Goal: Task Accomplishment & Management: Manage account settings

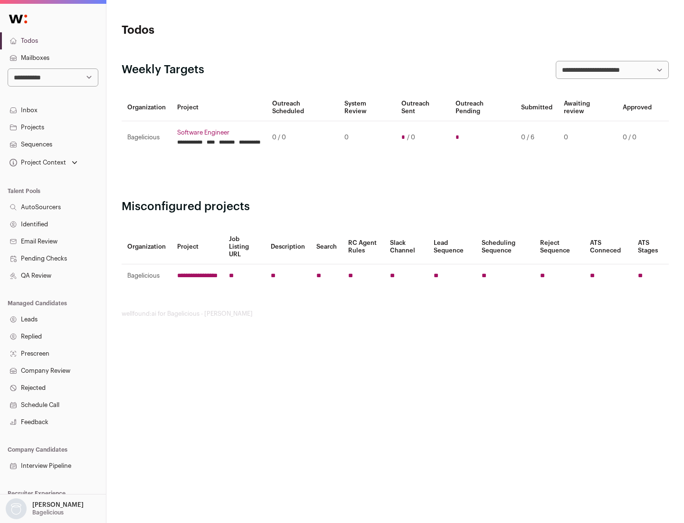
click at [53, 127] on link "Projects" at bounding box center [53, 127] width 106 height 17
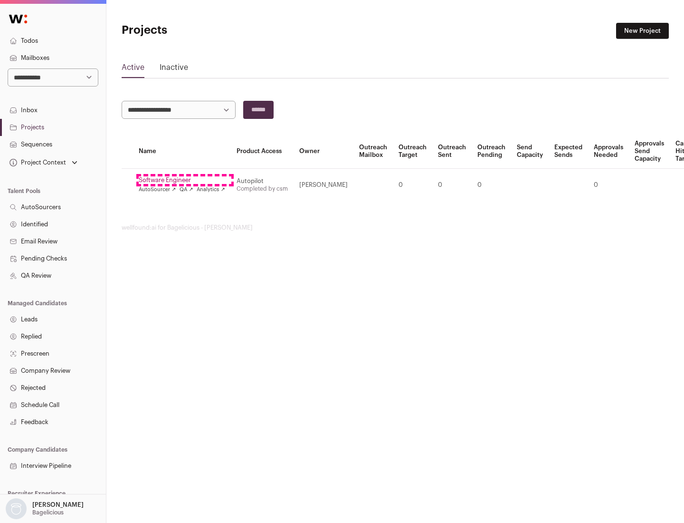
click at [185, 180] on link "Software Engineer" at bounding box center [182, 180] width 87 height 8
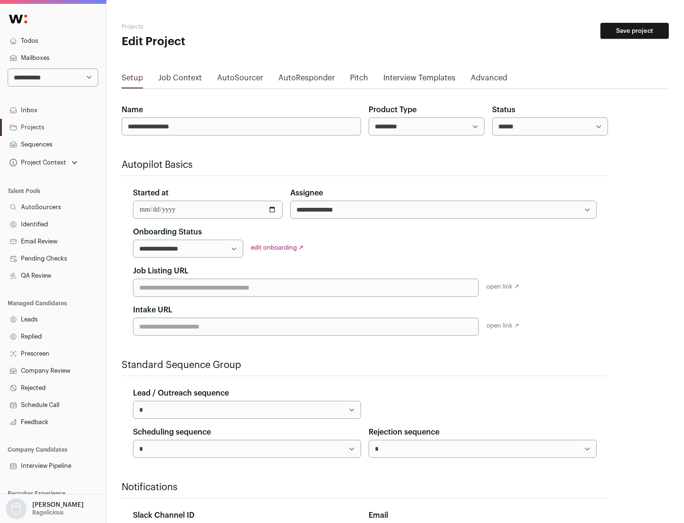
click at [635, 31] on button "Save project" at bounding box center [635, 31] width 68 height 16
